Goal: Task Accomplishment & Management: Use online tool/utility

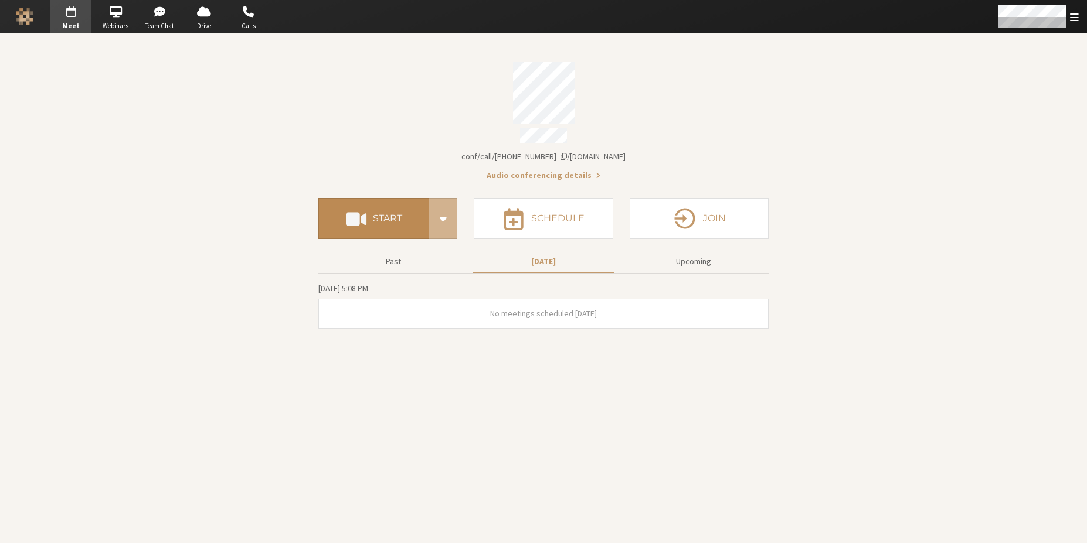
click at [392, 202] on button "Start" at bounding box center [373, 218] width 111 height 41
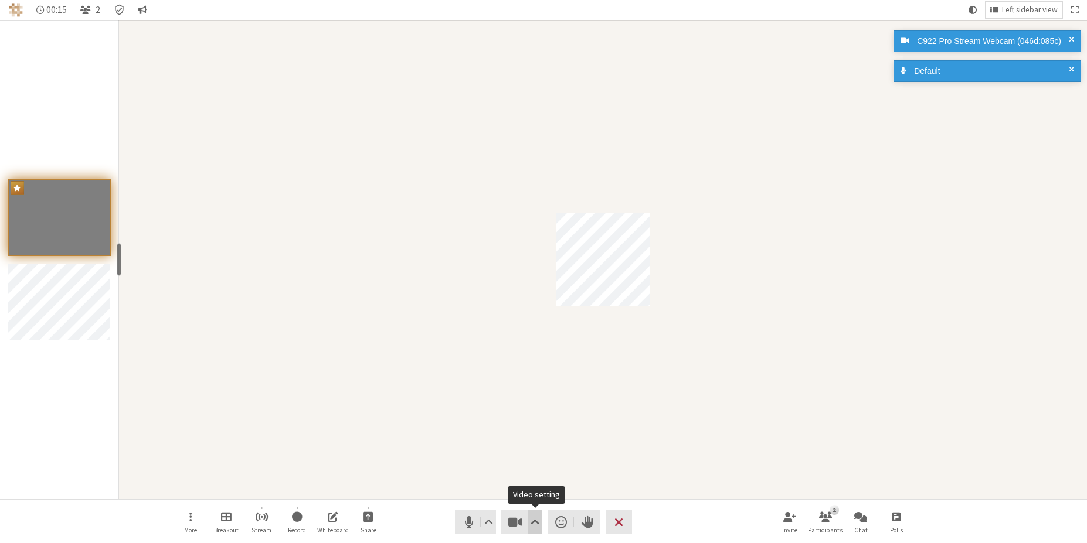
click at [536, 523] on span "Video setting" at bounding box center [534, 522] width 9 height 16
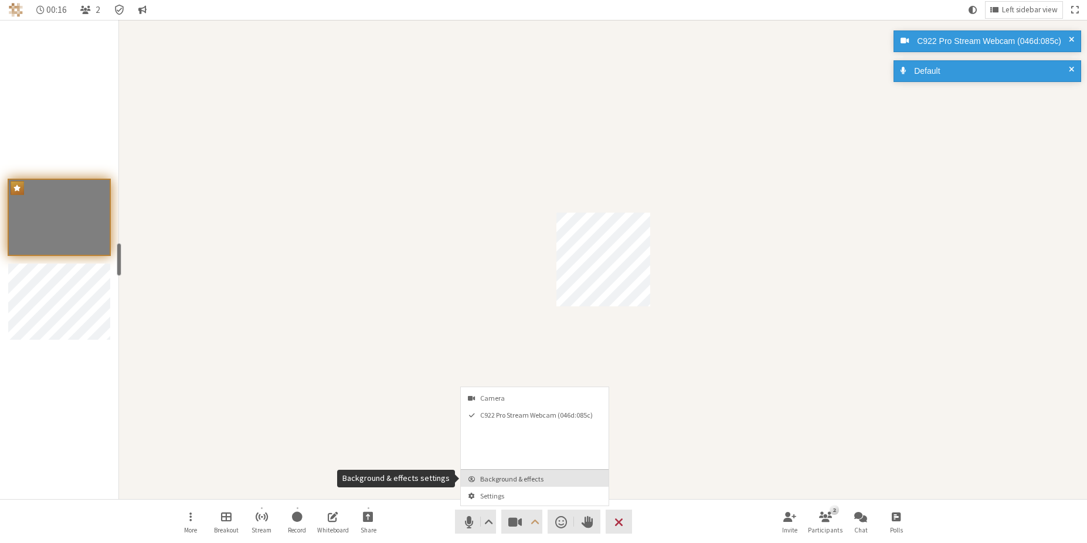
click at [539, 482] on span "Background & effects" at bounding box center [541, 479] width 123 height 8
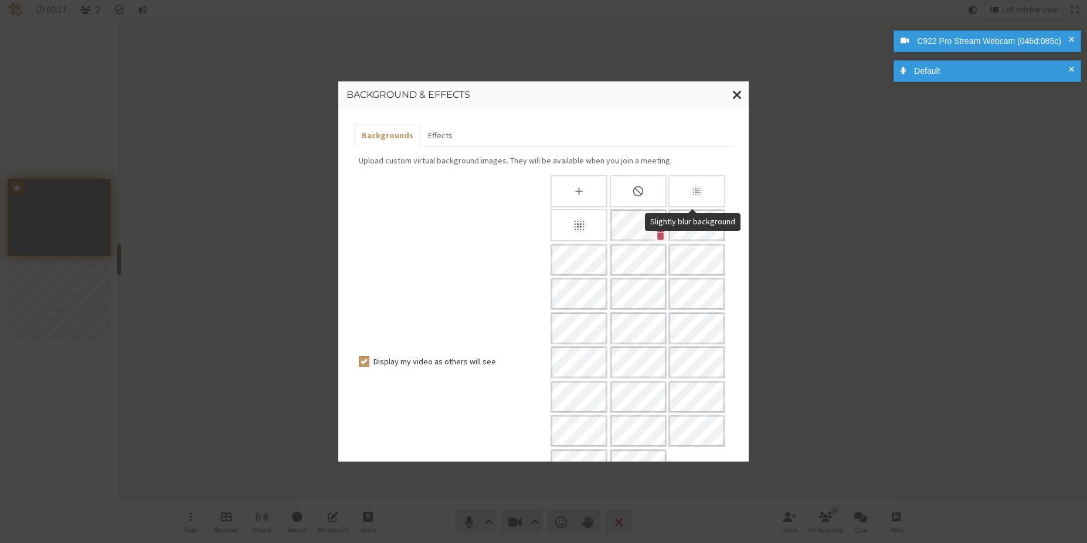
click at [707, 193] on div "Slightly blur background" at bounding box center [696, 191] width 57 height 32
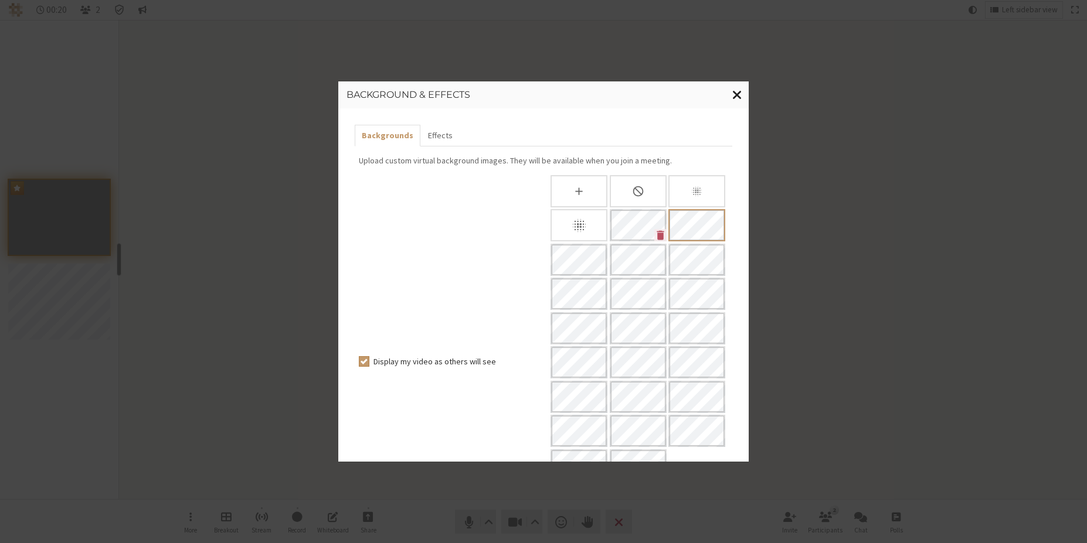
click at [737, 103] on button "Close modal" at bounding box center [737, 94] width 23 height 27
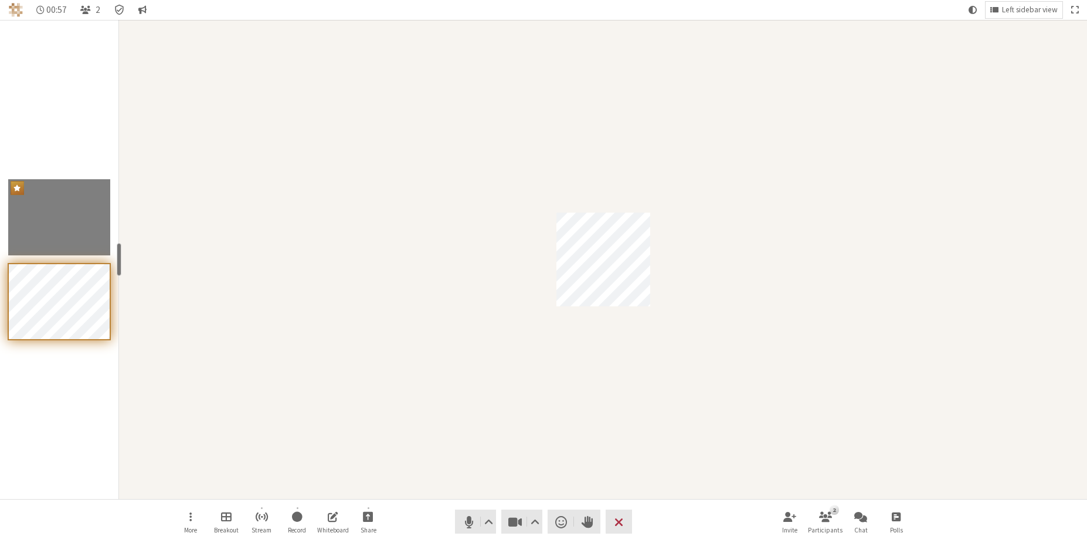
click at [303, 248] on div "Participant" at bounding box center [603, 259] width 968 height 479
click at [859, 527] on span "Chat" at bounding box center [860, 530] width 13 height 7
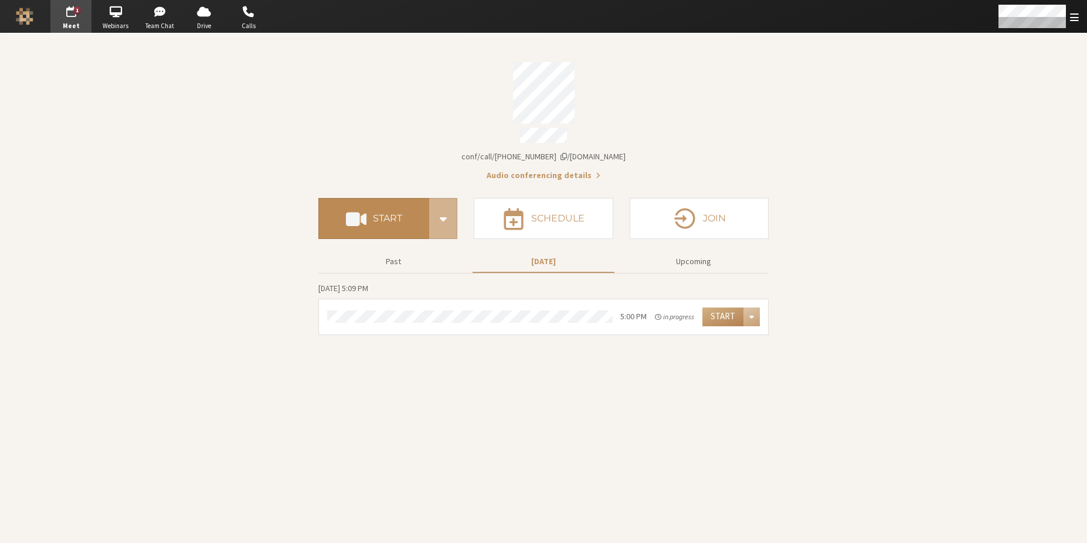
click at [400, 217] on h4 "Start" at bounding box center [387, 218] width 29 height 9
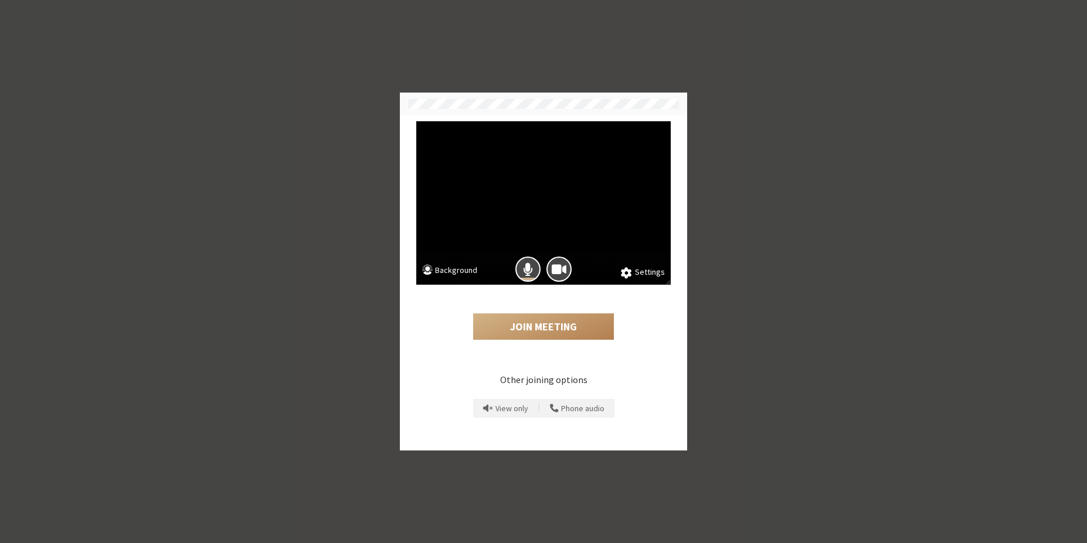
click at [475, 268] on button "Background" at bounding box center [449, 271] width 55 height 15
click at [535, 331] on button "Join Meeting" at bounding box center [543, 327] width 141 height 27
